Goal: Register for event/course

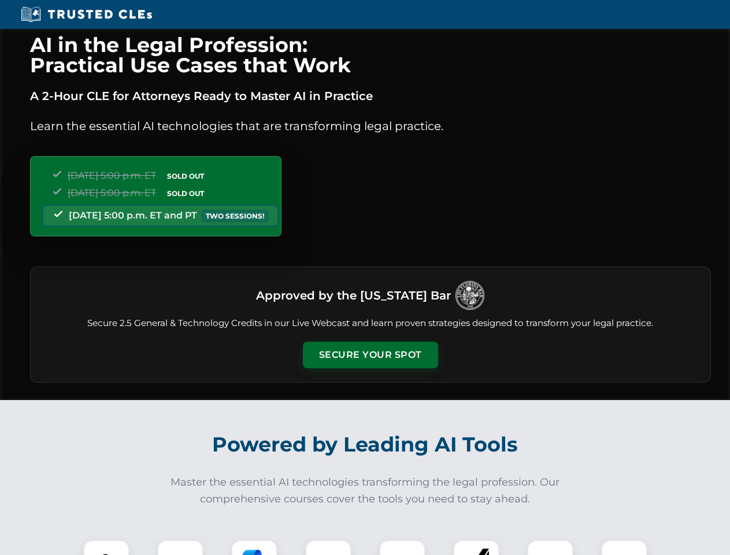
click at [370, 355] on button "Secure Your Spot" at bounding box center [370, 355] width 135 height 27
click at [106, 547] on img at bounding box center [107, 563] width 34 height 34
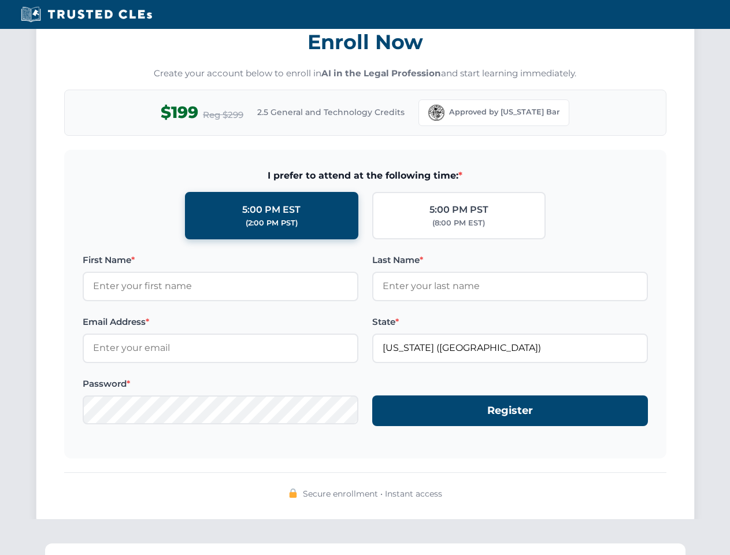
scroll to position [1135, 0]
